Goal: Connect with others: Connect with other users

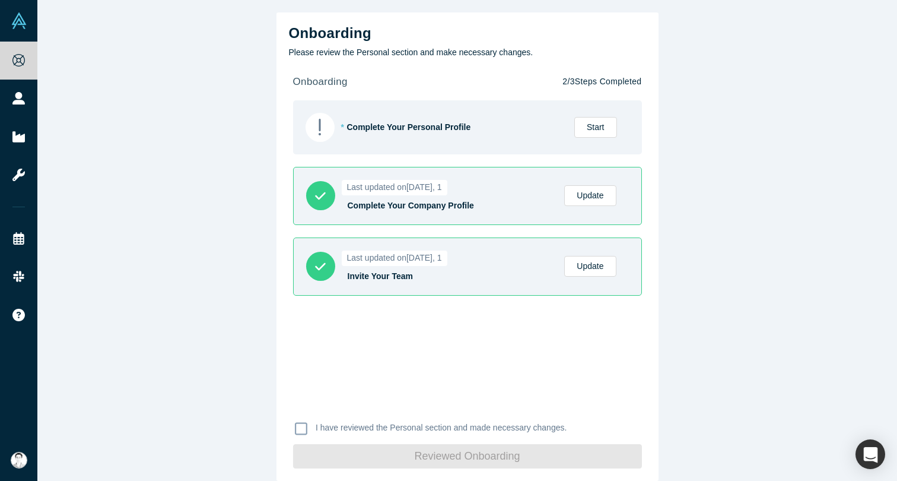
scroll to position [12, 0]
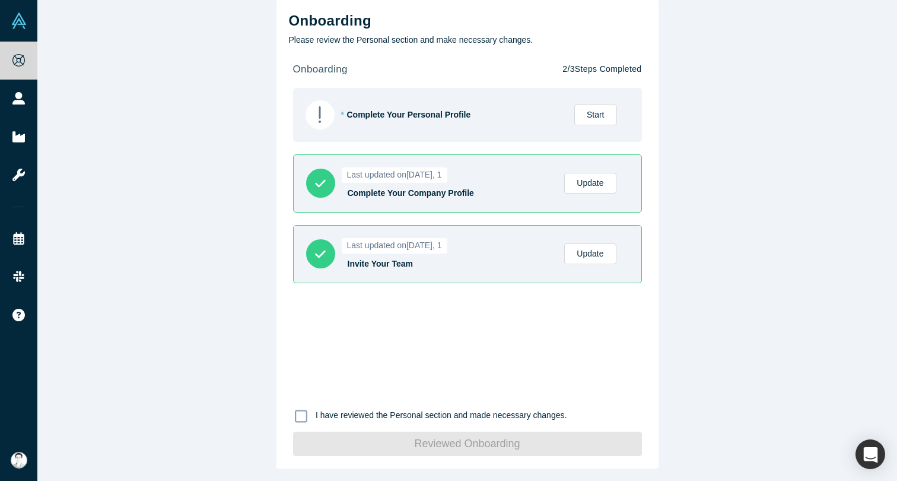
click at [302, 413] on icon at bounding box center [301, 416] width 12 height 14
click at [0, 0] on input "I have reviewed the Personal section and made necessary changes." at bounding box center [0, 0] width 0 height 0
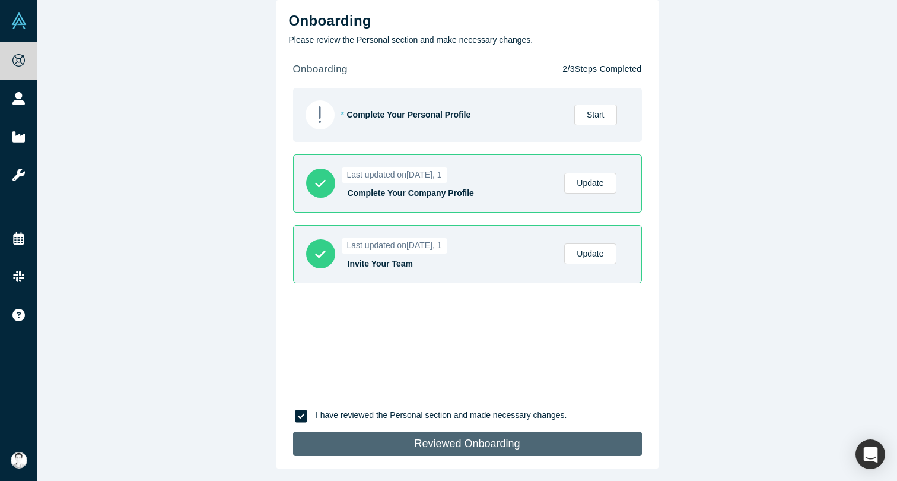
click at [482, 447] on button "Reviewed Onboarding" at bounding box center [467, 444] width 349 height 24
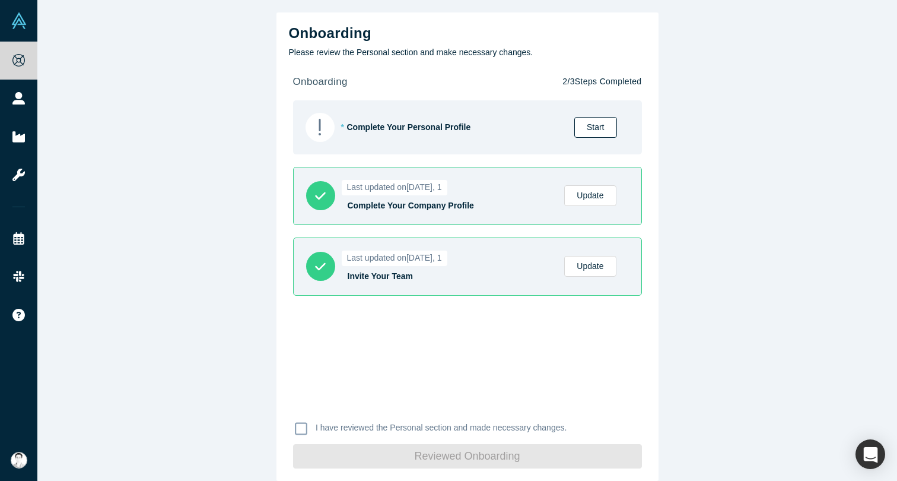
click at [601, 131] on link "Start" at bounding box center [596, 127] width 43 height 21
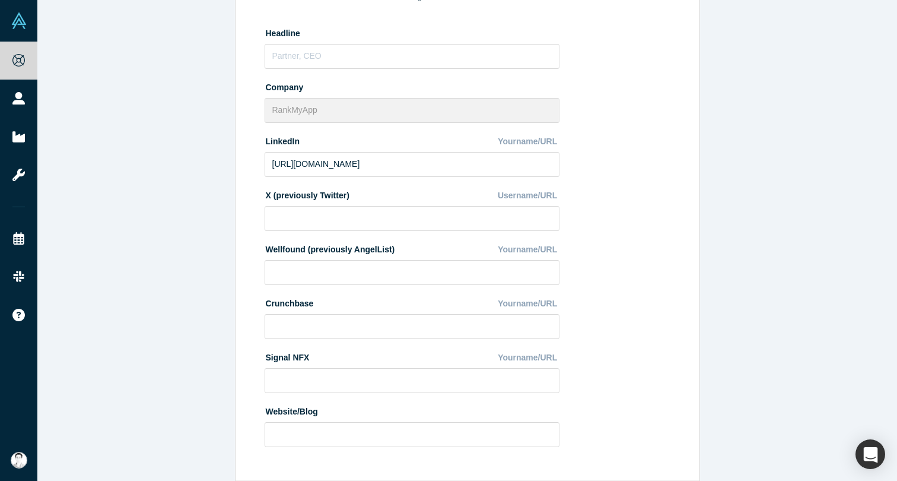
scroll to position [325, 0]
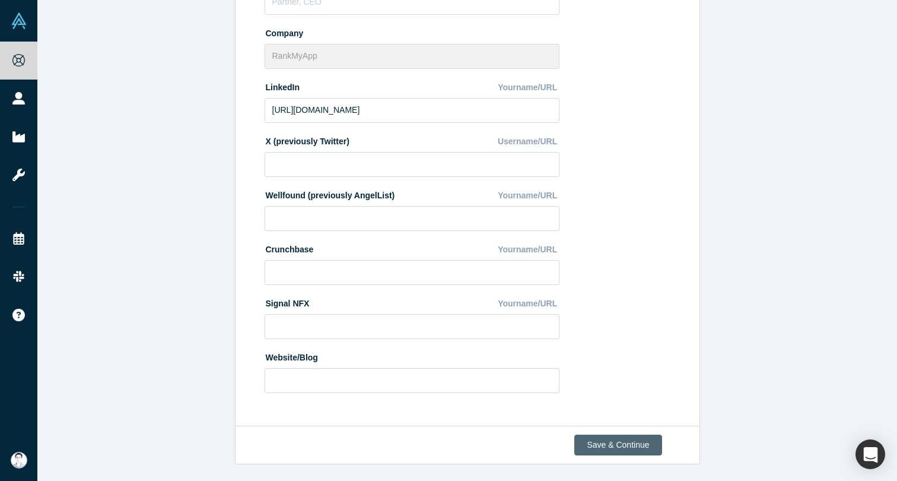
click at [618, 445] on button "Save & Continue" at bounding box center [618, 444] width 87 height 21
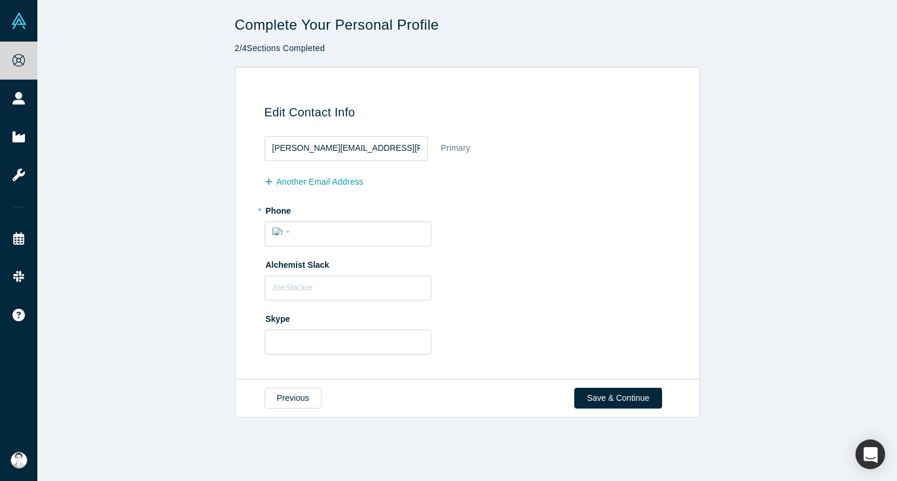
scroll to position [0, 0]
click at [614, 399] on button "Save & Continue" at bounding box center [618, 398] width 87 height 21
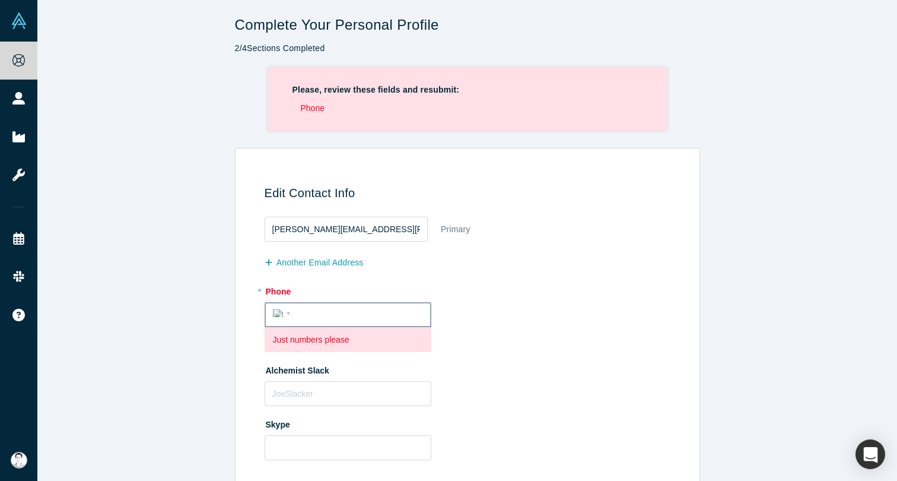
click at [298, 313] on input "tel" at bounding box center [358, 313] width 129 height 17
type input "[PHONE_NUMBER]"
select select "BR"
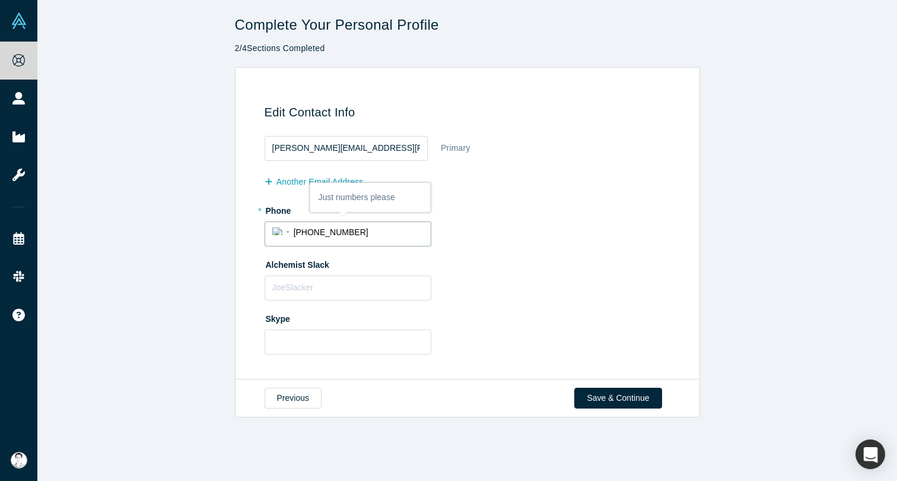
drag, startPoint x: 367, startPoint y: 231, endPoint x: 258, endPoint y: 230, distance: 109.2
click at [257, 230] on div "Edit Contact Info [PERSON_NAME][EMAIL_ADDRESS][PERSON_NAME][DOMAIN_NAME] Primar…" at bounding box center [466, 227] width 452 height 287
click at [281, 234] on div "International [GEOGRAPHIC_DATA] [GEOGRAPHIC_DATA] [GEOGRAPHIC_DATA] [GEOGRAPHIC…" at bounding box center [282, 231] width 21 height 17
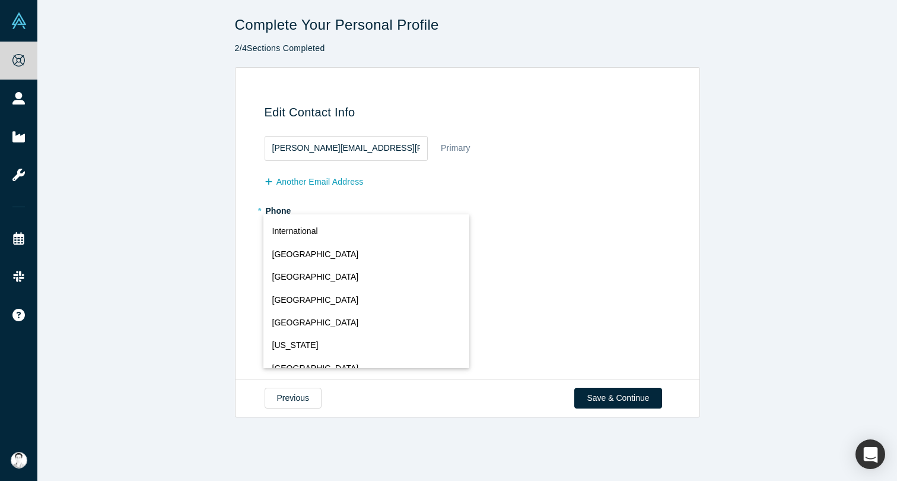
scroll to position [647, 0]
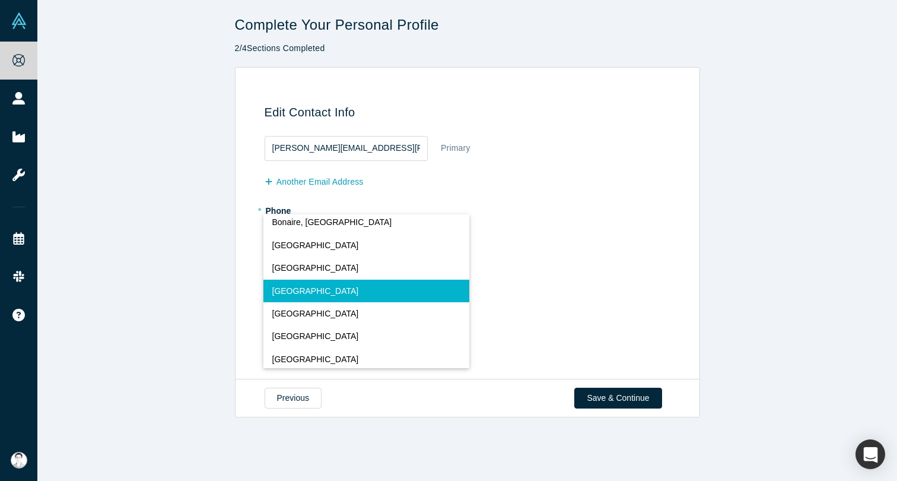
click at [306, 290] on button "[GEOGRAPHIC_DATA]" at bounding box center [367, 291] width 206 height 23
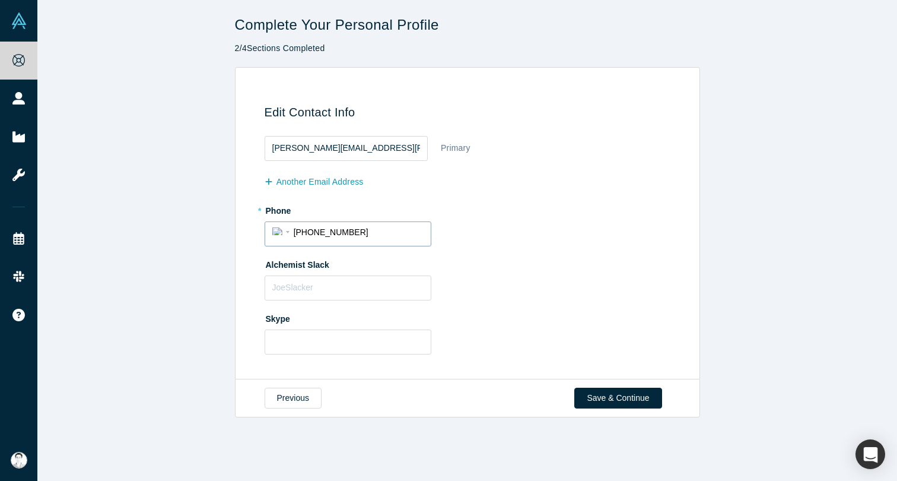
click at [388, 233] on input "[PHONE_NUMBER]" at bounding box center [359, 231] width 130 height 17
type input "[PHONE_NUMBER]"
click at [469, 282] on div "Alchemist Slack" at bounding box center [470, 278] width 410 height 46
click at [618, 401] on button "Save & Continue" at bounding box center [618, 398] width 87 height 21
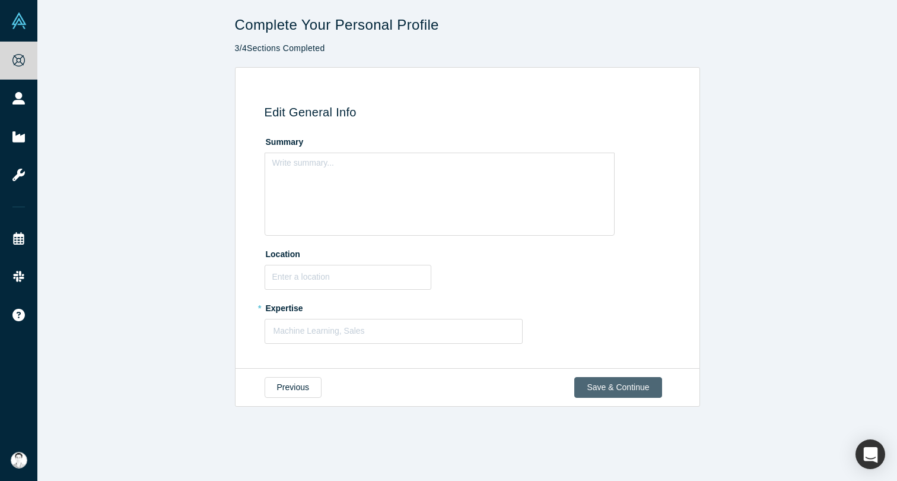
click at [631, 385] on button "Save & Continue" at bounding box center [618, 387] width 87 height 21
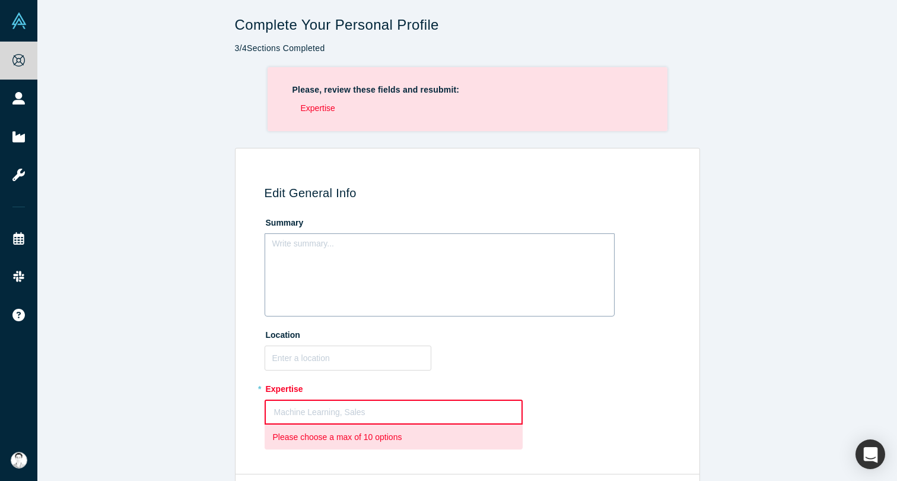
scroll to position [48, 0]
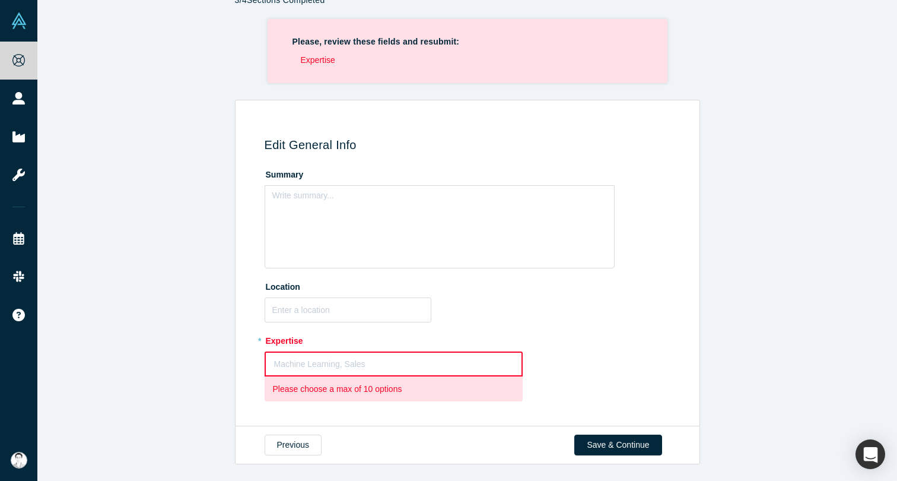
click at [322, 363] on div at bounding box center [394, 364] width 240 height 15
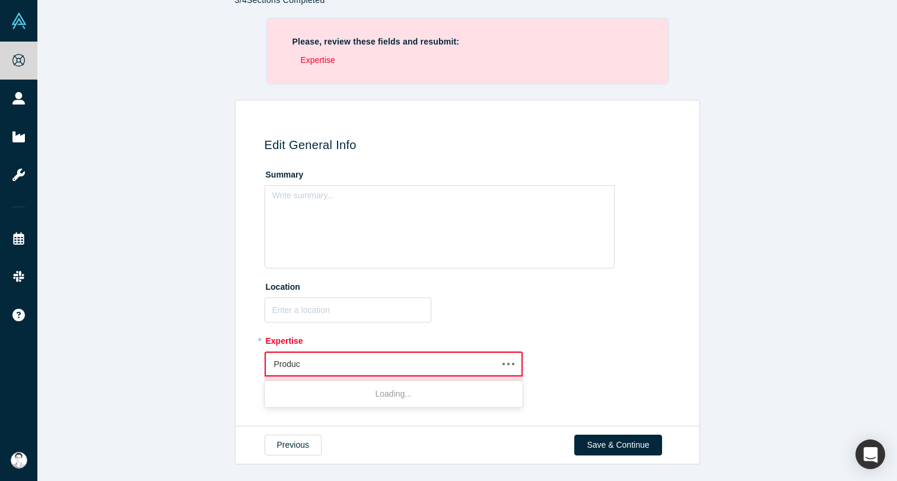
type input "Product"
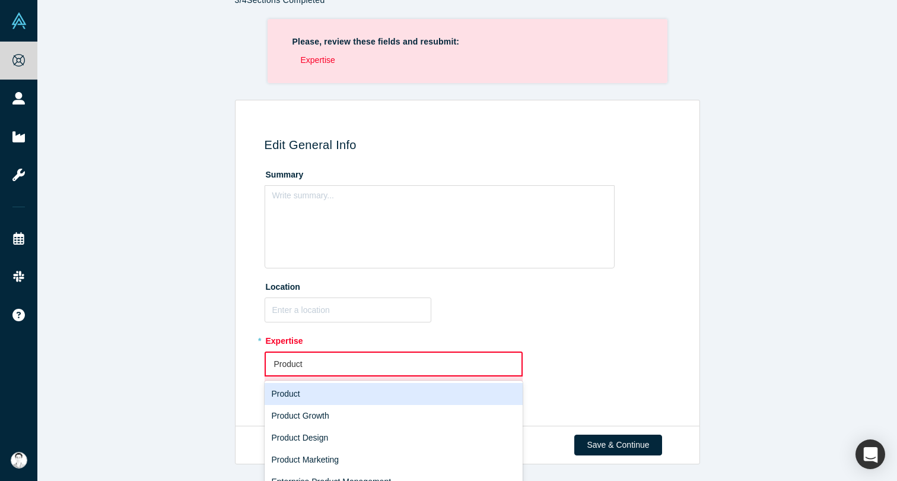
click at [347, 391] on div "Product" at bounding box center [394, 394] width 259 height 22
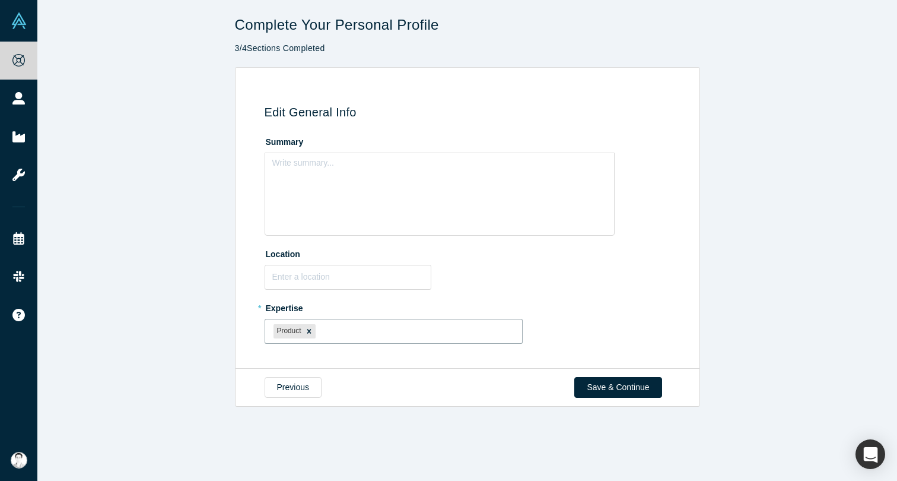
scroll to position [0, 0]
click at [621, 386] on button "Save & Continue" at bounding box center [618, 387] width 87 height 21
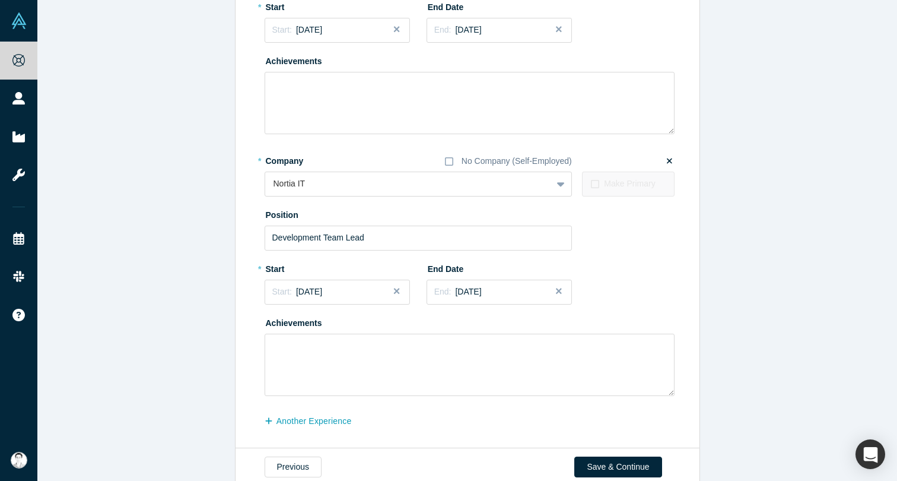
scroll to position [1573, 0]
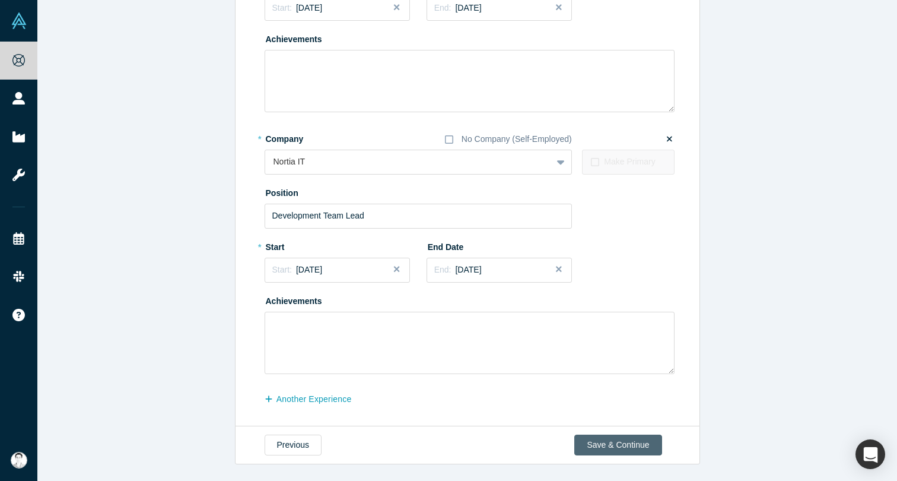
click at [634, 444] on button "Save & Continue" at bounding box center [618, 444] width 87 height 21
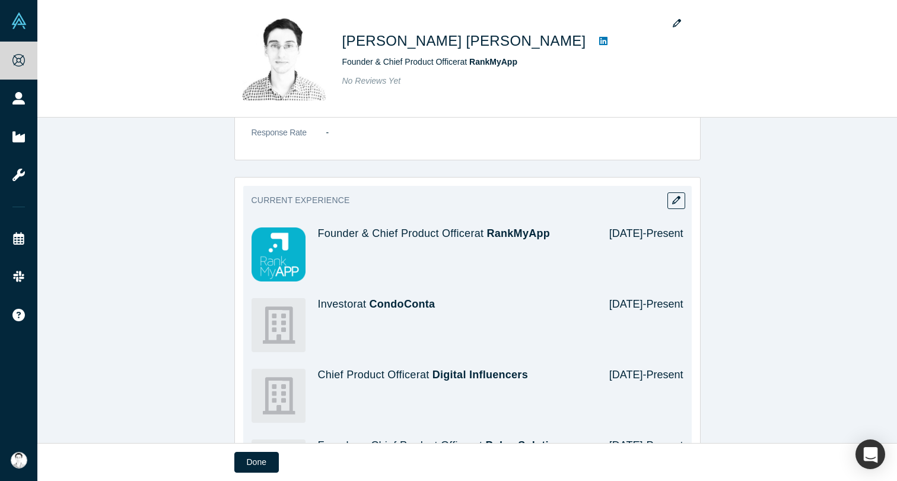
scroll to position [791, 0]
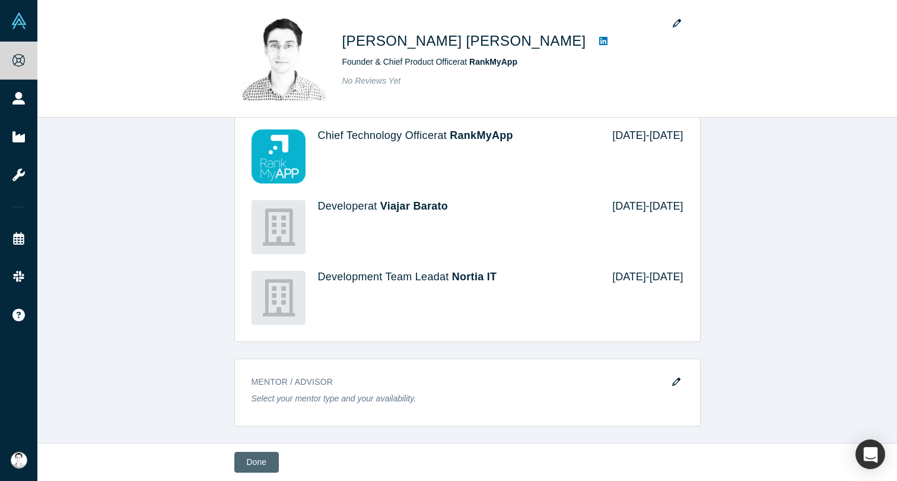
click at [262, 464] on button "Done" at bounding box center [256, 462] width 45 height 21
click at [258, 462] on button "Done" at bounding box center [256, 462] width 45 height 21
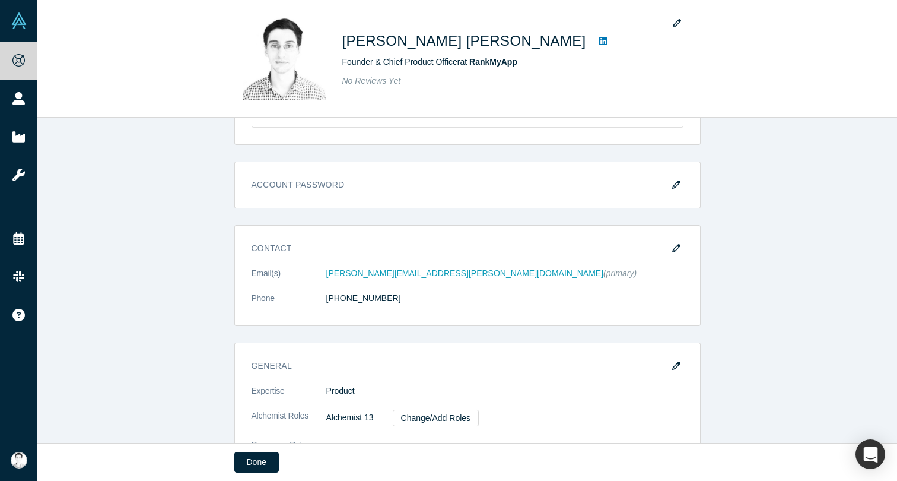
scroll to position [0, 0]
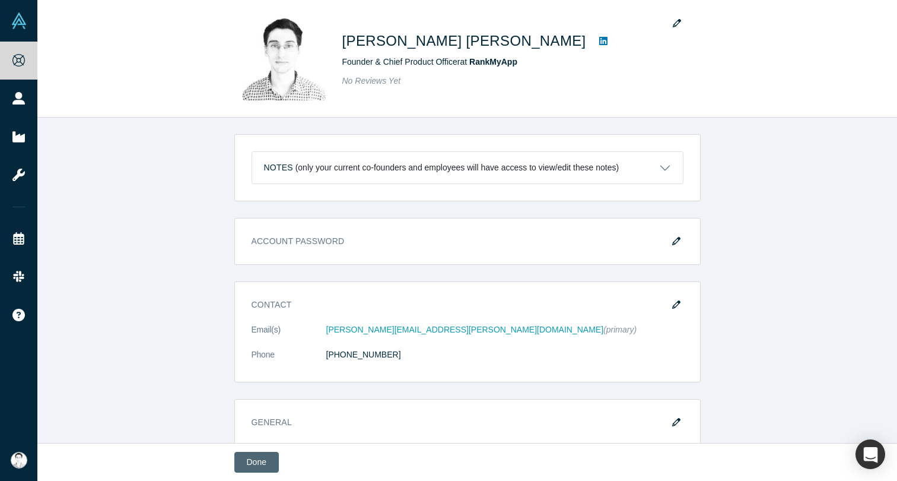
click at [261, 458] on button "Done" at bounding box center [256, 462] width 45 height 21
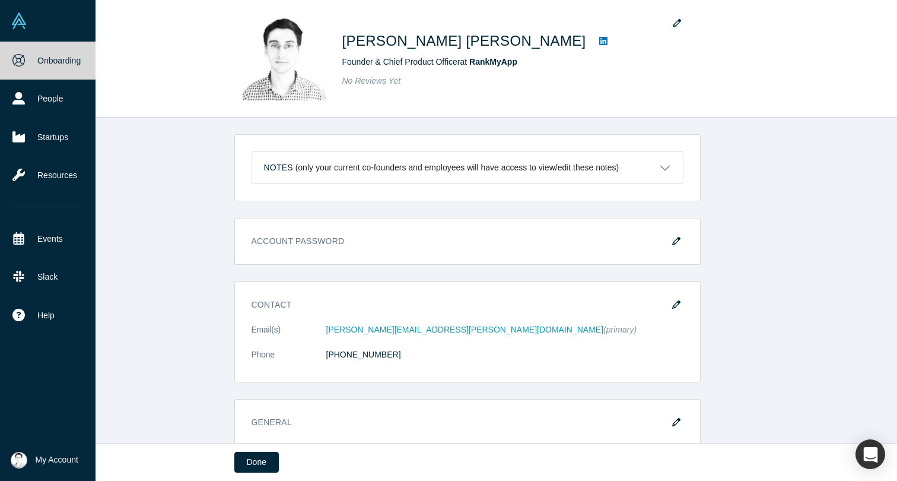
click at [34, 59] on link "Onboarding" at bounding box center [48, 61] width 96 height 38
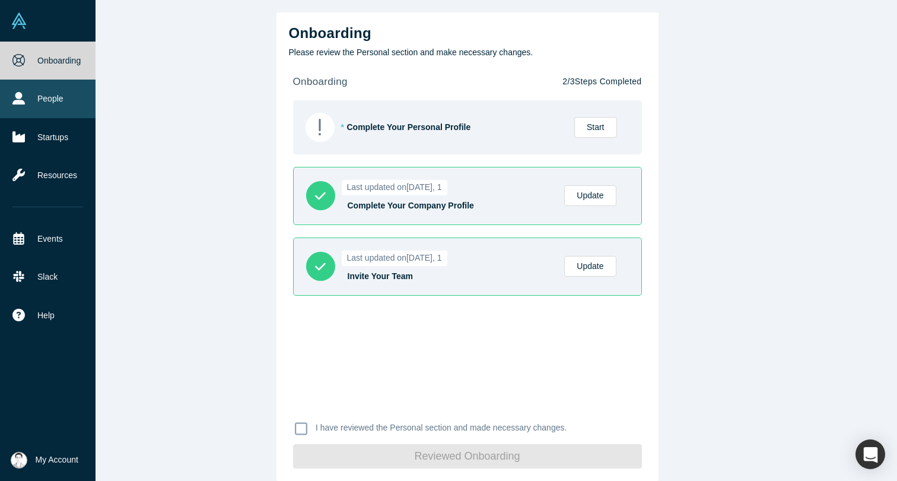
click at [40, 97] on link "People" at bounding box center [48, 99] width 96 height 38
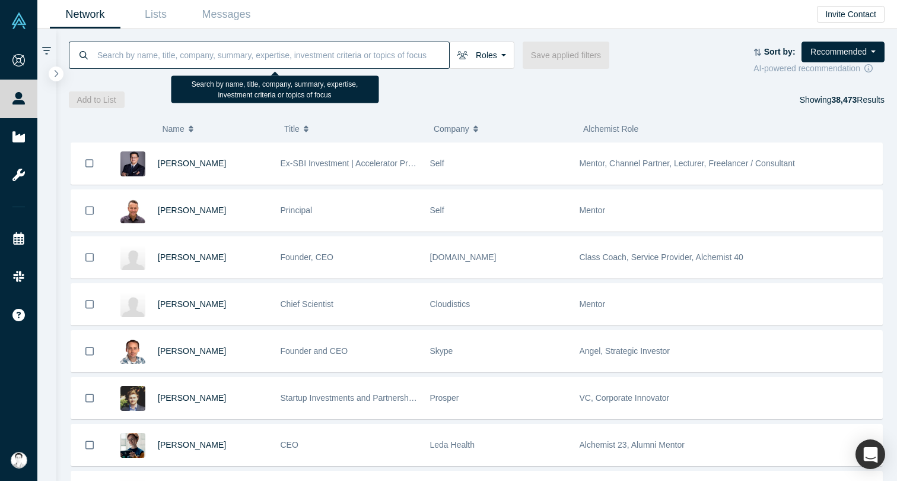
click at [247, 57] on input at bounding box center [272, 55] width 353 height 28
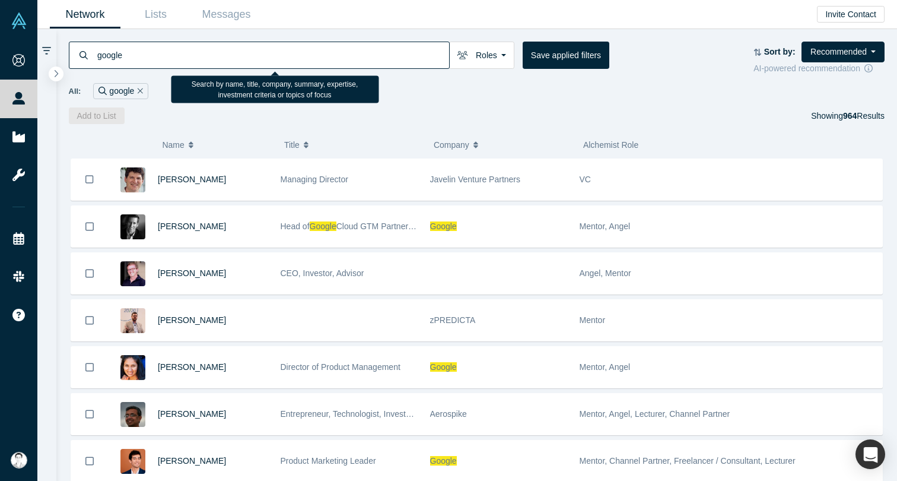
click at [248, 51] on input "google" at bounding box center [272, 55] width 353 height 28
type input "apple"
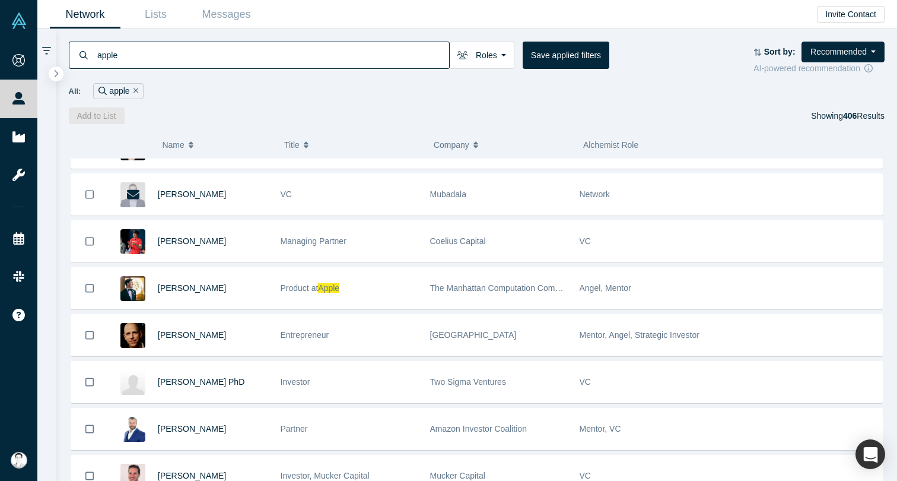
scroll to position [1205, 0]
click at [499, 55] on button "Roles" at bounding box center [481, 55] width 65 height 27
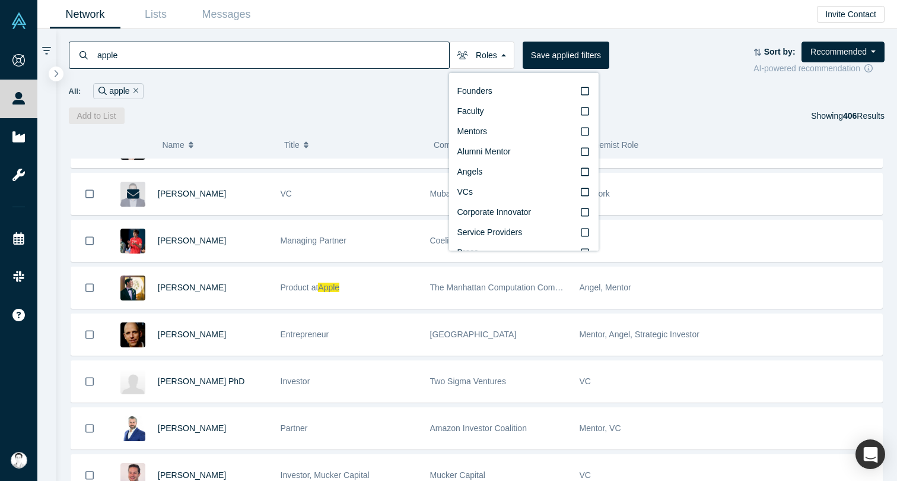
click at [680, 89] on div "All: apple" at bounding box center [477, 91] width 817 height 16
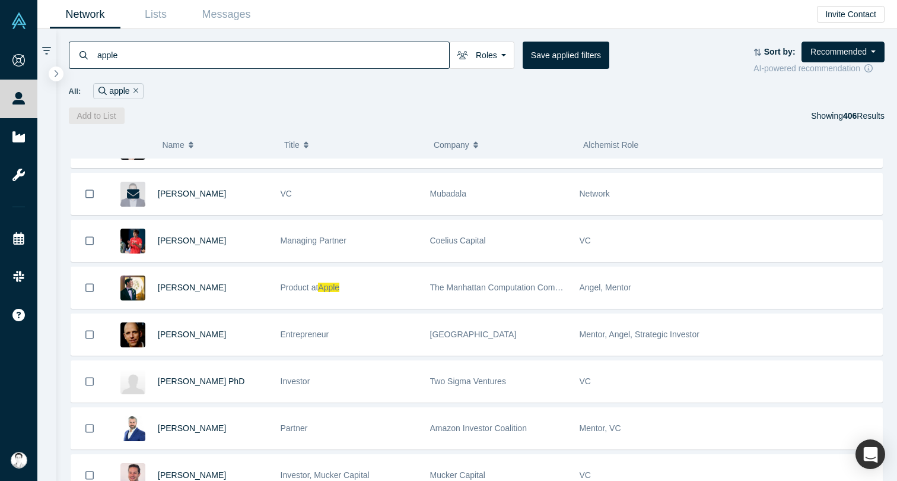
click at [134, 88] on icon "Remove Filter" at bounding box center [136, 91] width 5 height 8
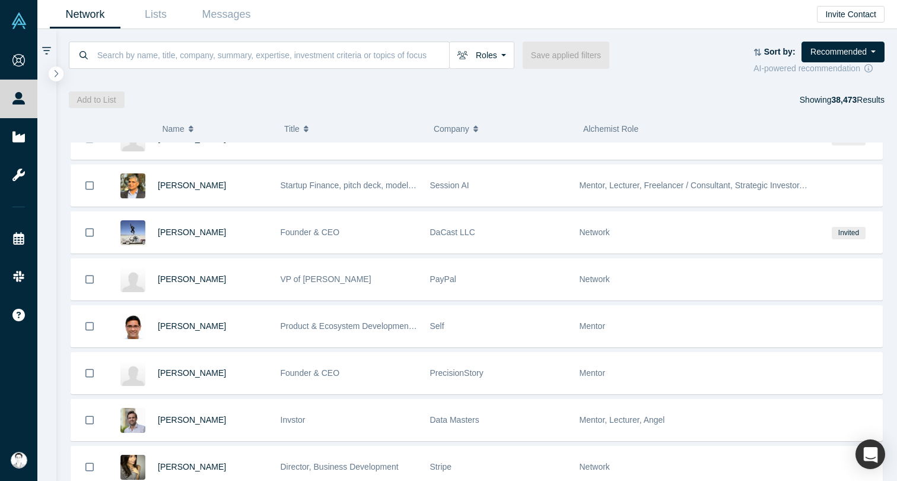
scroll to position [619, 0]
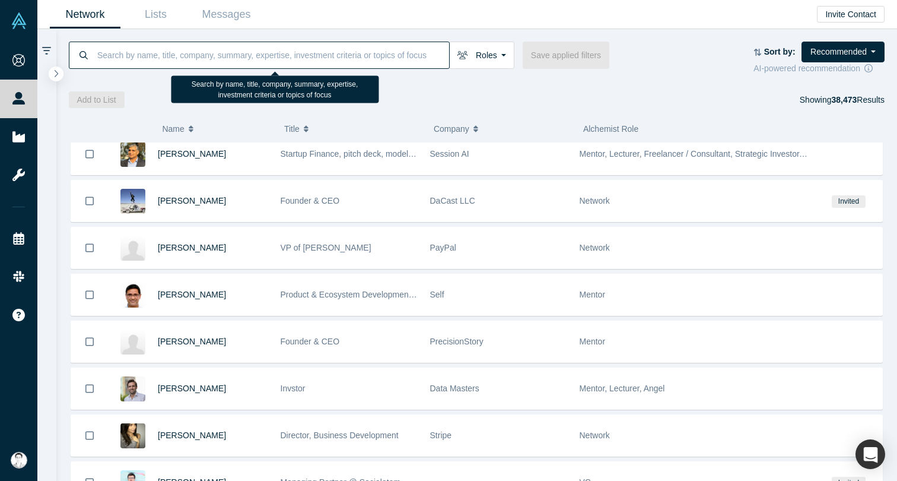
click at [268, 55] on input at bounding box center [272, 55] width 353 height 28
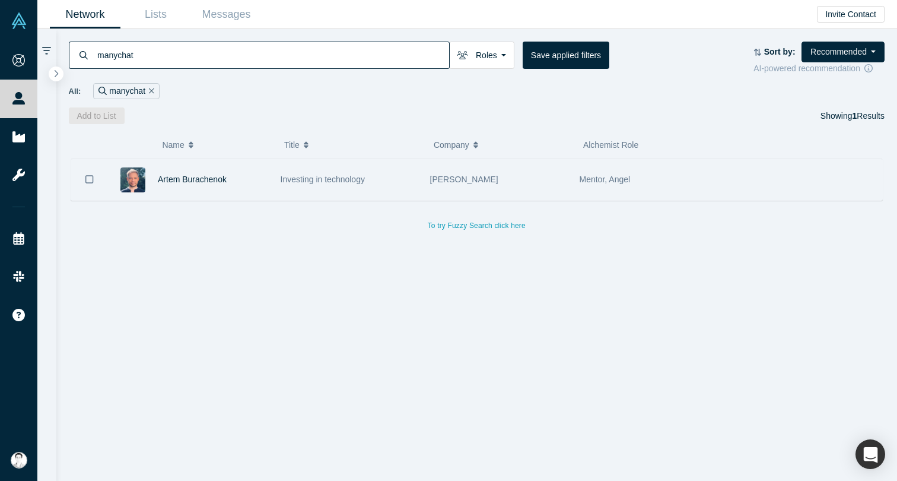
click at [264, 183] on div "Artem Burachenok" at bounding box center [213, 179] width 110 height 41
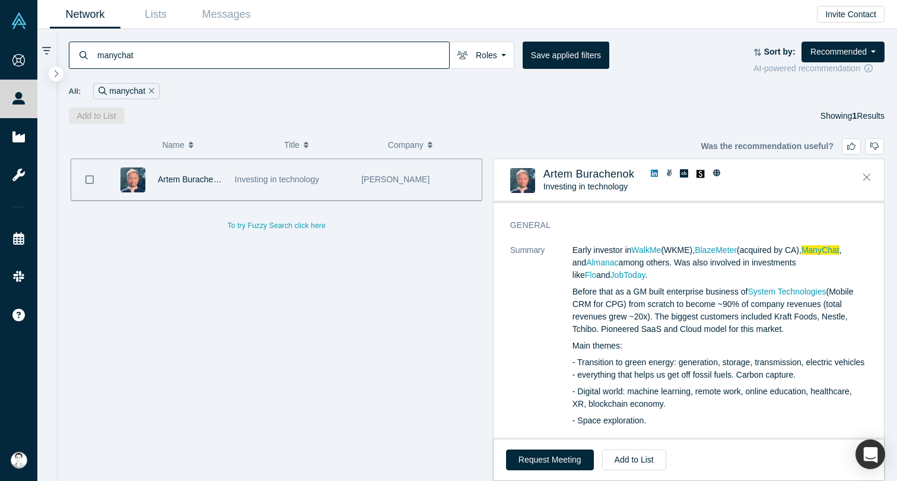
scroll to position [37, 0]
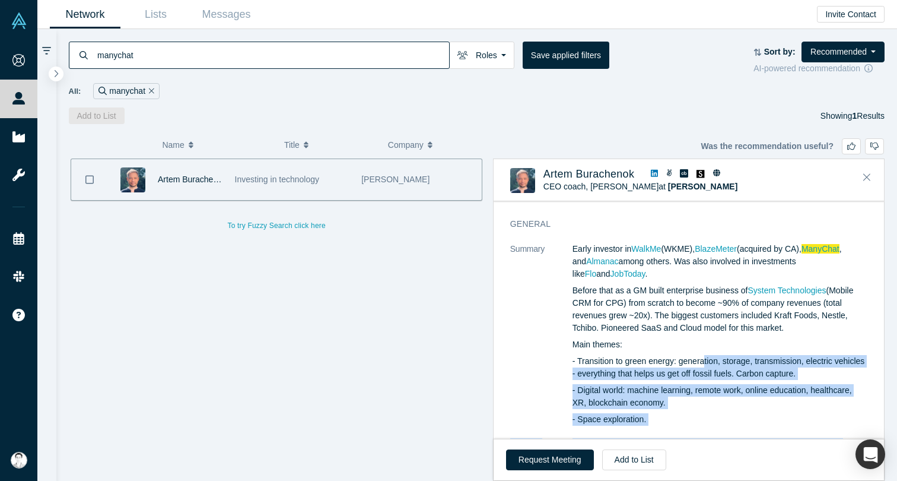
drag, startPoint x: 502, startPoint y: 457, endPoint x: 698, endPoint y: 355, distance: 220.9
click at [698, 355] on div "Was the recommendation useful? [PERSON_NAME] CEO coach, [PERSON_NAME] at [PERSO…" at bounding box center [689, 319] width 392 height 322
click at [551, 459] on button "Request Meeting" at bounding box center [550, 459] width 88 height 21
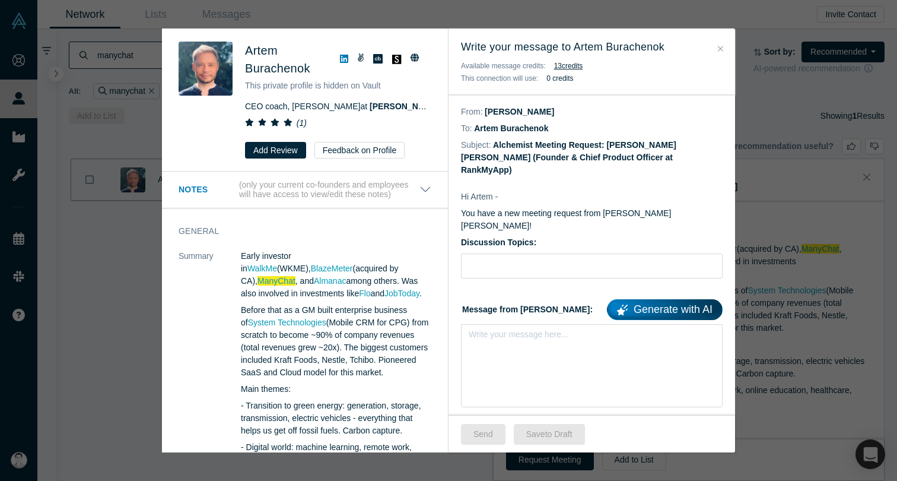
click at [503, 107] on dd "[PERSON_NAME]" at bounding box center [519, 111] width 69 height 9
copy div "From: [PERSON_NAME]"
click at [532, 115] on div "From: [PERSON_NAME]" at bounding box center [592, 111] width 262 height 17
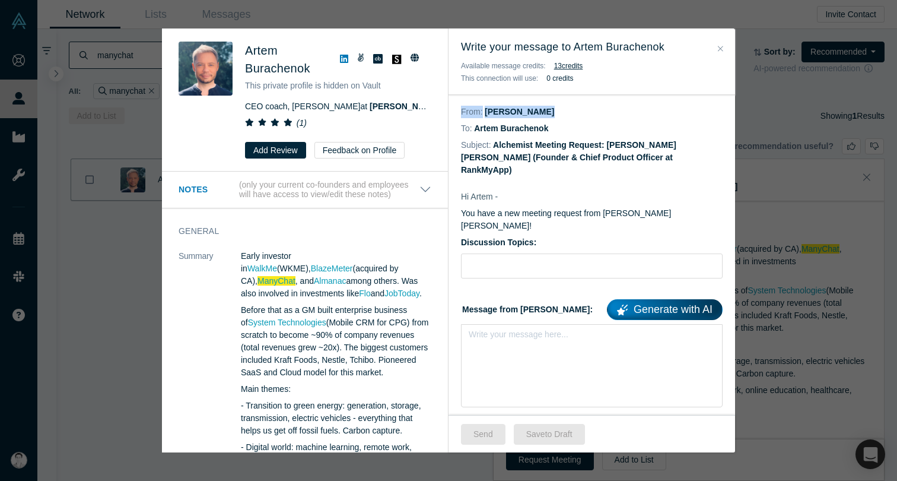
drag, startPoint x: 545, startPoint y: 114, endPoint x: 493, endPoint y: 113, distance: 52.2
click at [493, 113] on div "From: [PERSON_NAME]" at bounding box center [592, 111] width 262 height 17
copy div "From: [PERSON_NAME]"
click at [758, 102] on div "Was the recommendation useful? [PERSON_NAME] This private profile is hidden on …" at bounding box center [448, 240] width 897 height 481
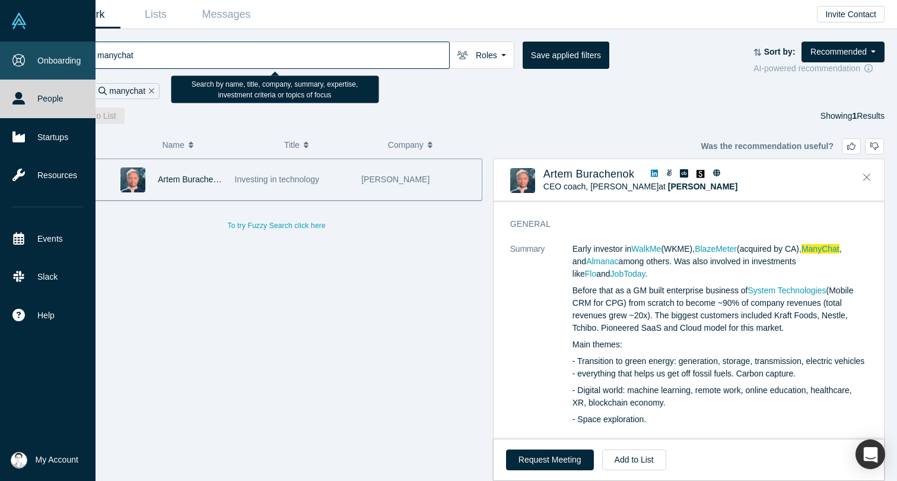
drag, startPoint x: 119, startPoint y: 51, endPoint x: 34, endPoint y: 52, distance: 84.3
click at [34, 52] on div "Onboarding People Startups Resources Events Slack Help Contact Us GDPR My Accou…" at bounding box center [448, 240] width 897 height 481
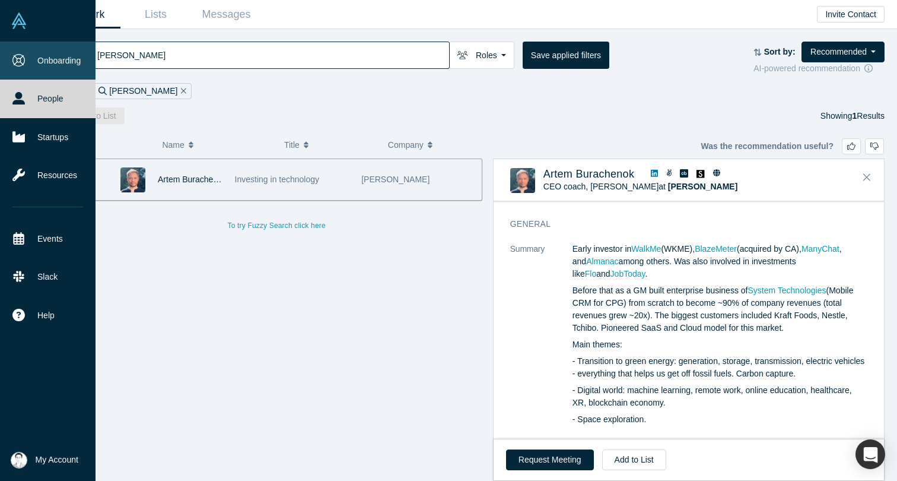
type input "[PERSON_NAME]"
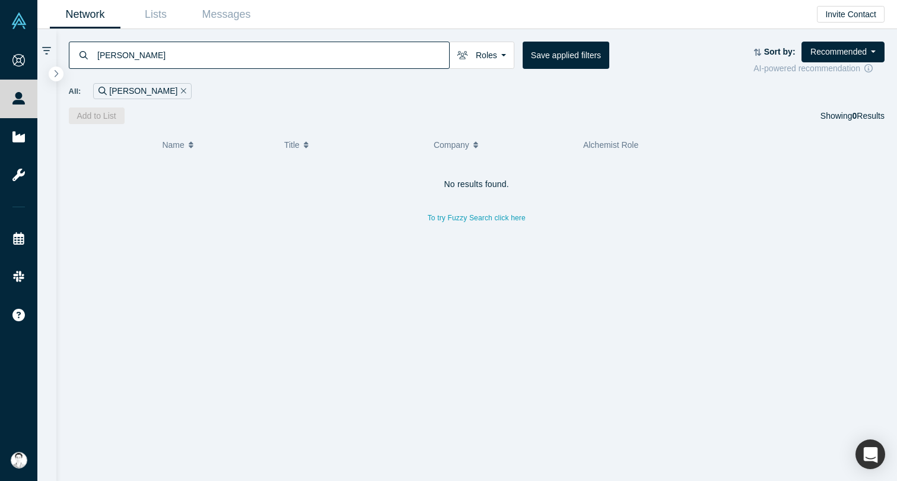
click at [181, 90] on icon "Remove Filter" at bounding box center [183, 90] width 5 height 5
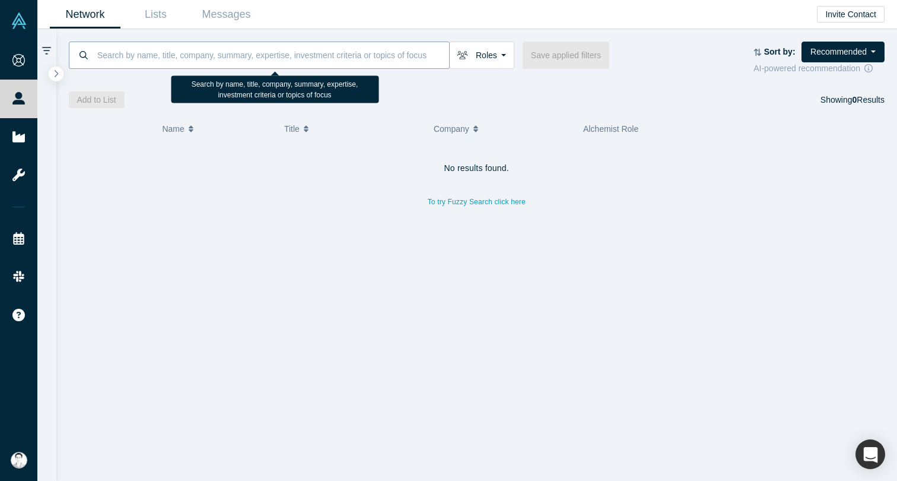
click at [150, 58] on input at bounding box center [272, 55] width 353 height 28
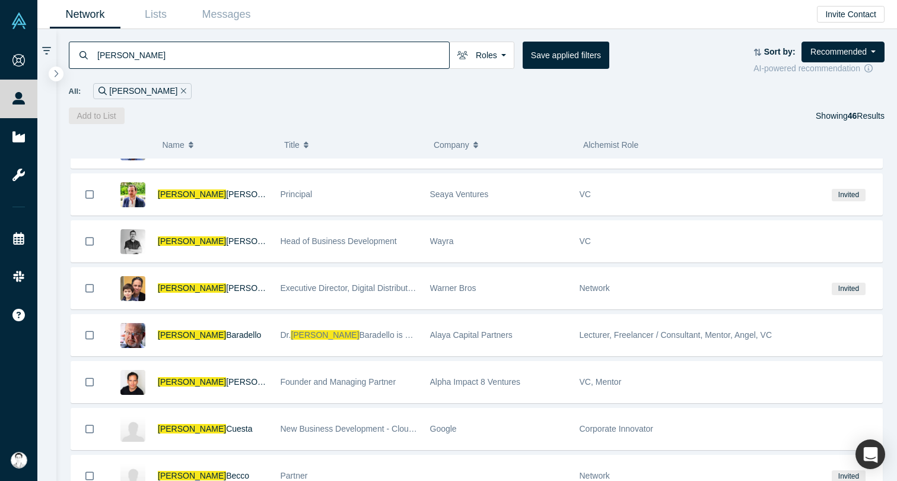
scroll to position [1854, 0]
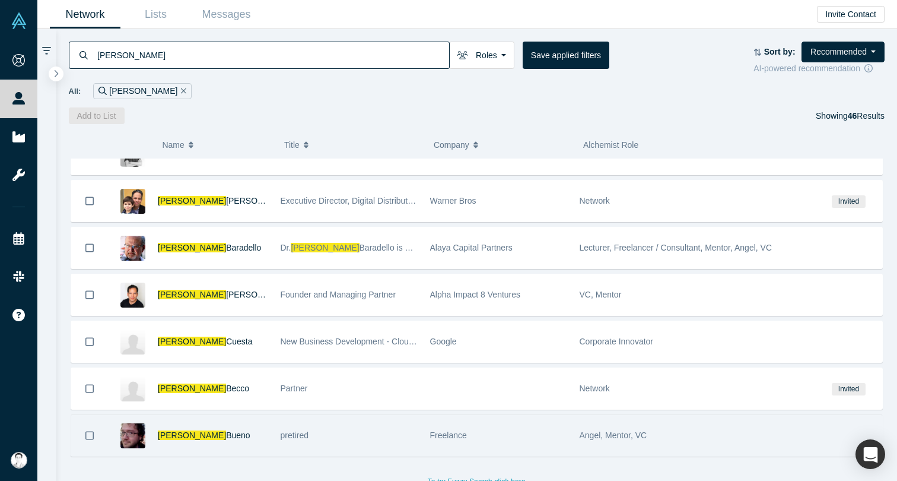
type input "[PERSON_NAME]"
click at [234, 427] on div "[PERSON_NAME]" at bounding box center [213, 435] width 110 height 41
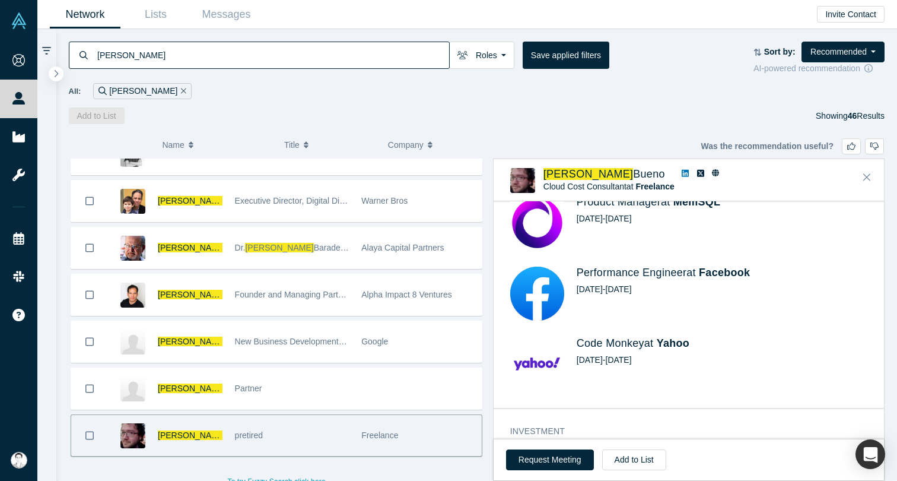
scroll to position [606, 0]
